Goal: Communication & Community: Answer question/provide support

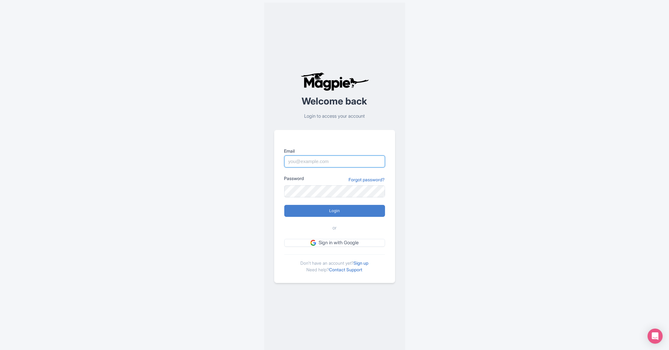
click at [347, 163] on input "Email" at bounding box center [334, 161] width 101 height 12
type input "[PERSON_NAME][EMAIL_ADDRESS][DOMAIN_NAME]"
click at [334, 208] on input "Login" at bounding box center [334, 211] width 101 height 12
type input "Logging in..."
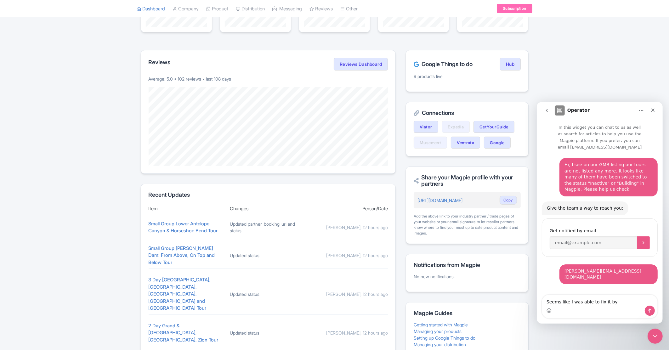
scroll to position [139, 0]
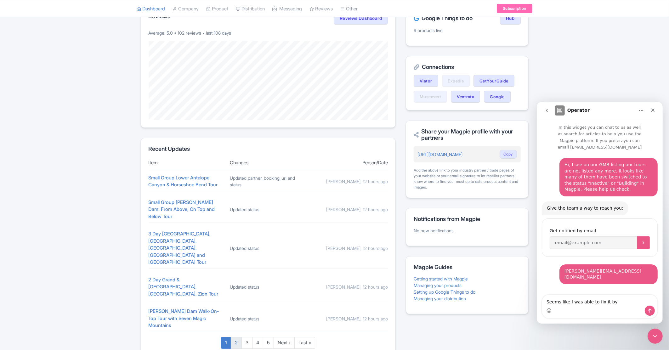
type textarea "Seems like I was able to fix it by"
click at [235, 337] on link "2" at bounding box center [236, 343] width 11 height 12
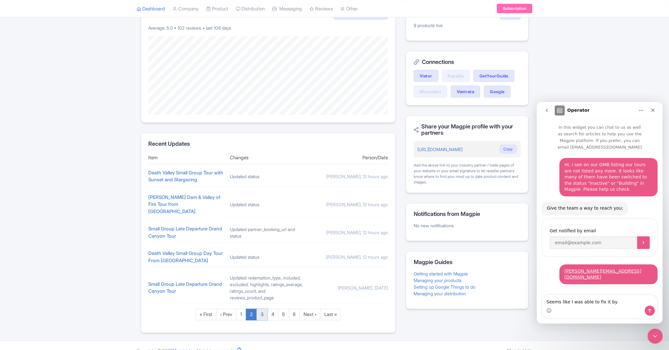
click at [266, 309] on link "3" at bounding box center [262, 315] width 11 height 12
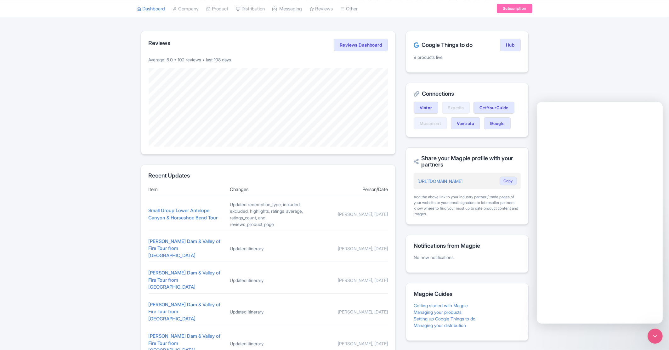
scroll to position [144, 0]
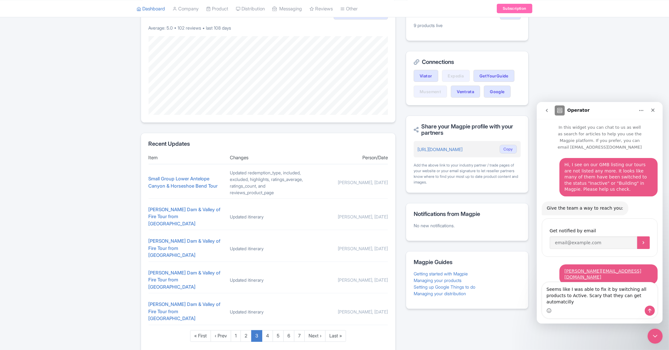
click at [629, 303] on textarea "Seems like I was able to fix it by switching all products to Active. Scary that…" at bounding box center [599, 293] width 115 height 23
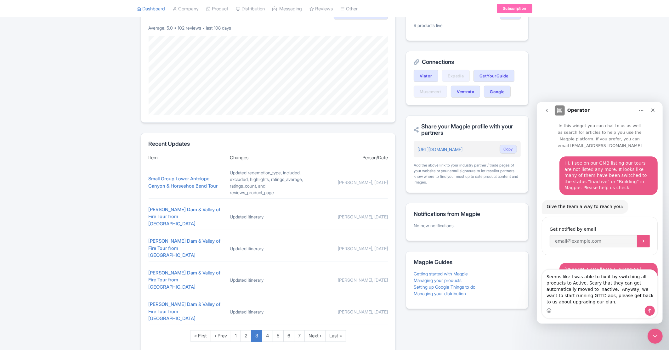
type textarea "Seems like I was able to fix it by switching all products to Active. Scary that…"
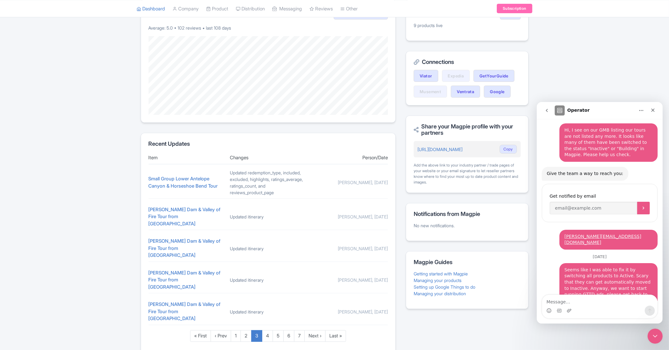
scroll to position [40, 0]
